Goal: Task Accomplishment & Management: Manage account settings

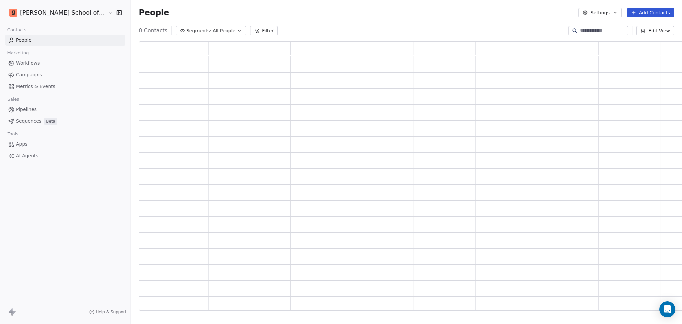
scroll to position [7, 7]
click at [46, 78] on link "Campaigns" at bounding box center [65, 74] width 120 height 11
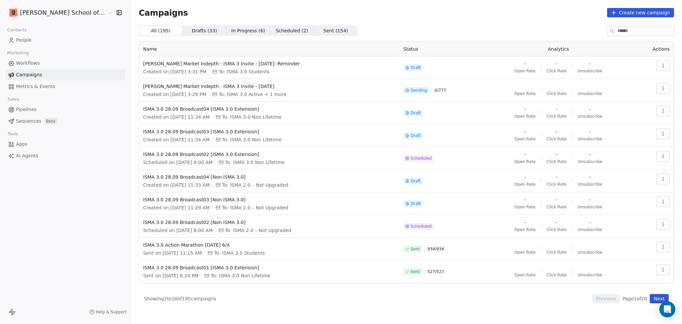
click at [369, 50] on th "Name" at bounding box center [269, 49] width 260 height 15
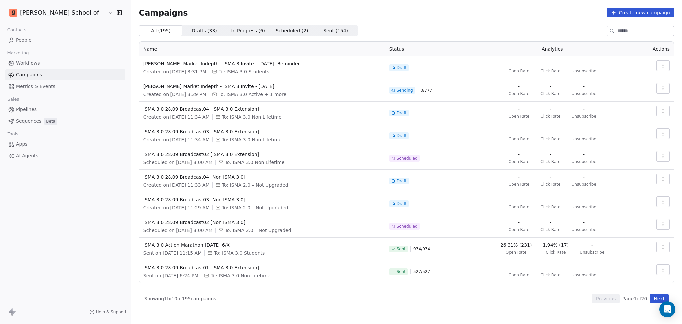
click at [655, 297] on button "Next" at bounding box center [658, 298] width 19 height 9
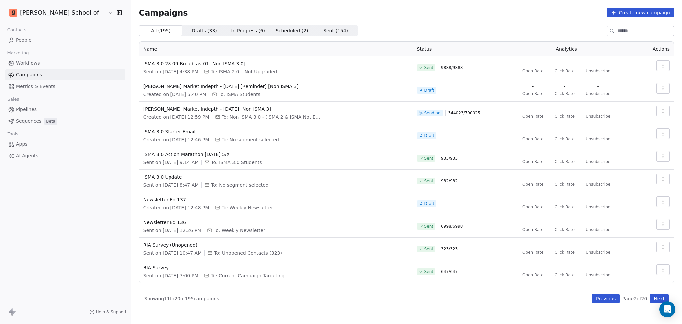
click at [664, 108] on icon "button" at bounding box center [662, 110] width 5 height 5
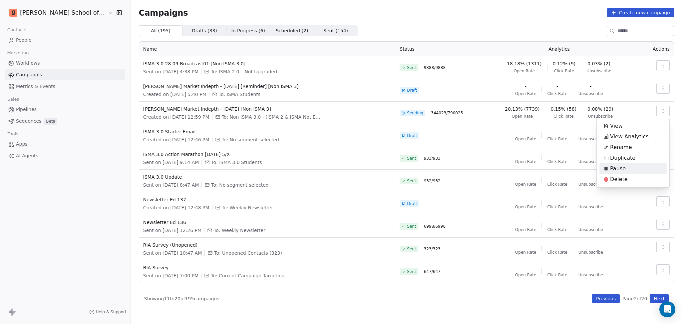
click at [617, 167] on span "Pause" at bounding box center [618, 168] width 16 height 8
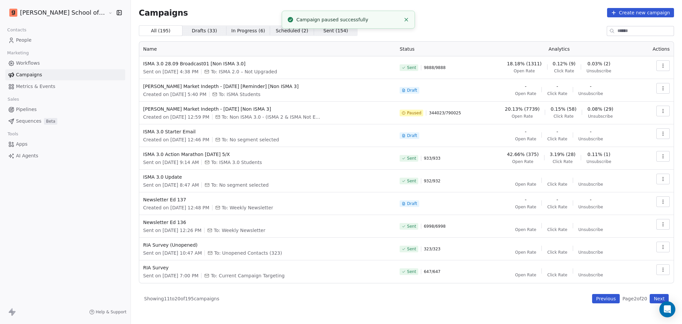
click at [595, 296] on button "Previous" at bounding box center [606, 298] width 28 height 9
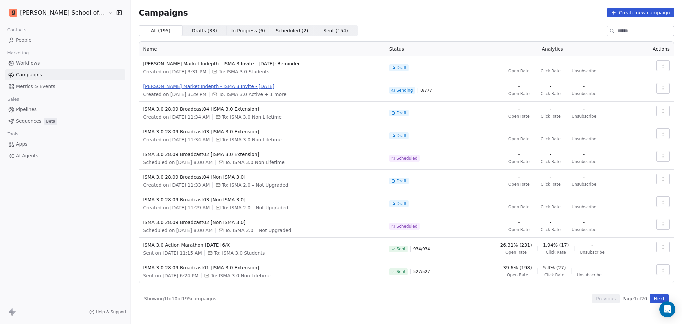
click at [211, 87] on span "[PERSON_NAME] Market Indepth - ISMA 3 Invite - [DATE]" at bounding box center [262, 86] width 238 height 7
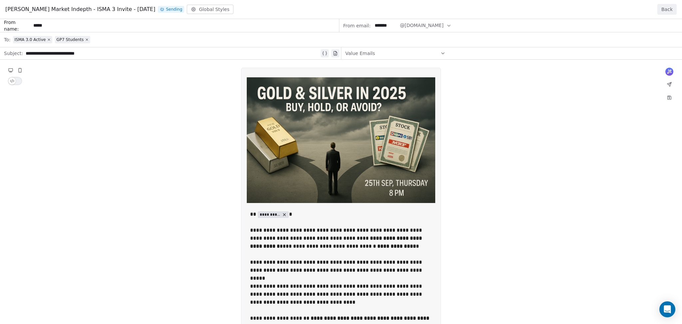
click at [671, 11] on button "Back" at bounding box center [666, 9] width 19 height 11
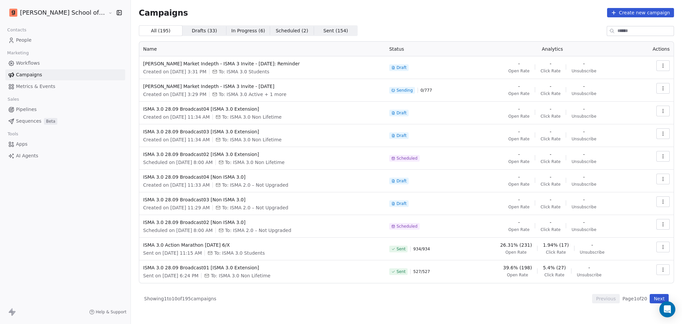
click at [655, 301] on button "Next" at bounding box center [658, 298] width 19 height 9
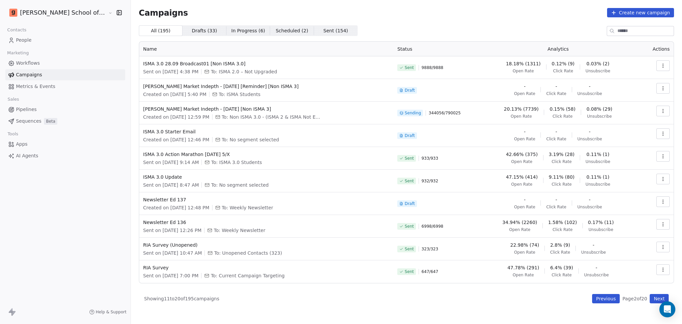
click at [595, 290] on div "All ( 195 ) All ( 195 ) Drafts ( 33 ) Drafts ( 33 ) In Progress ( 6 ) In Progre…" at bounding box center [406, 164] width 535 height 278
click at [597, 294] on button "Previous" at bounding box center [606, 298] width 28 height 9
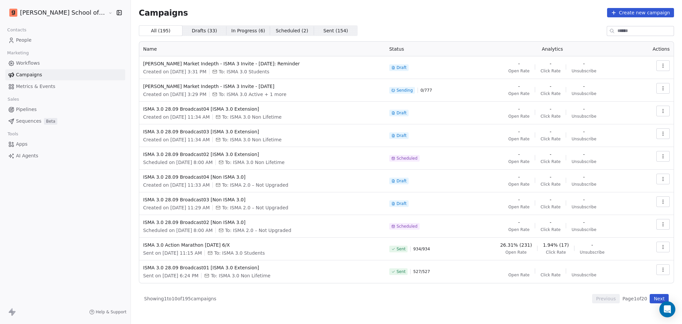
click at [657, 296] on button "Next" at bounding box center [658, 298] width 19 height 9
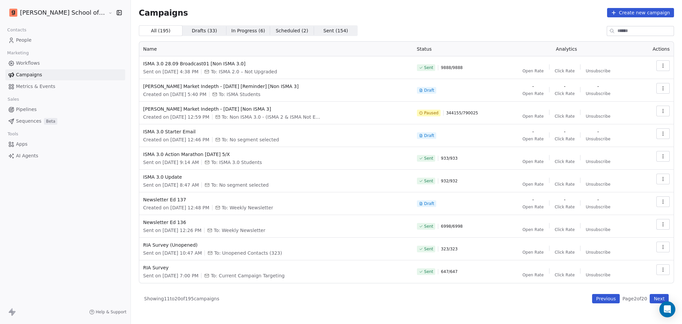
click at [602, 296] on button "Previous" at bounding box center [606, 298] width 28 height 9
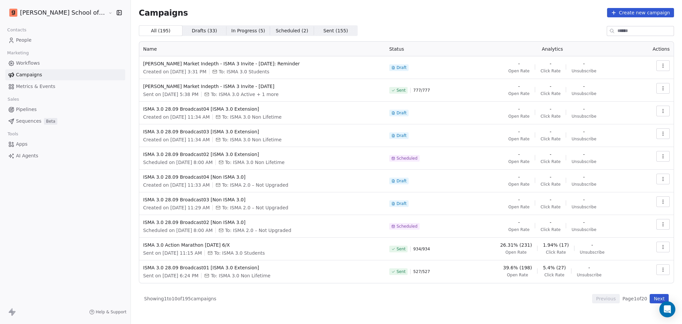
click at [654, 298] on button "Next" at bounding box center [658, 298] width 19 height 9
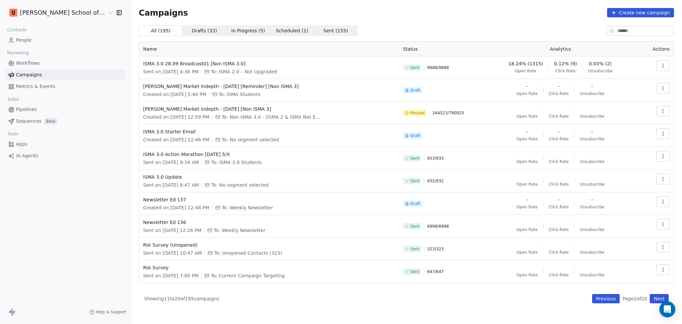
click at [665, 112] on button "button" at bounding box center [662, 111] width 13 height 11
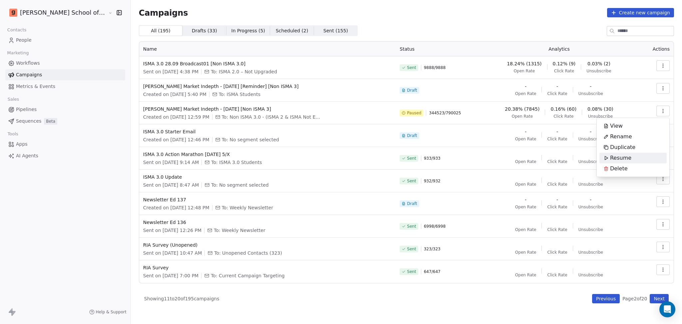
click at [636, 155] on div "Resume" at bounding box center [632, 157] width 67 height 11
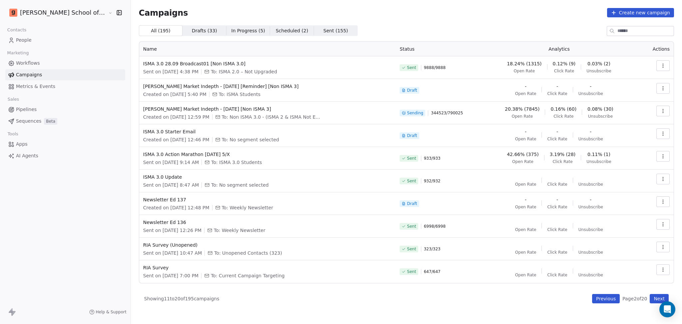
click at [607, 294] on button "Previous" at bounding box center [606, 298] width 28 height 9
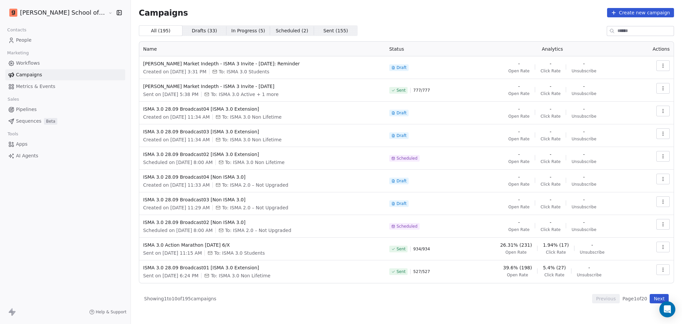
click at [658, 299] on button "Next" at bounding box center [658, 298] width 19 height 9
